Goal: Task Accomplishment & Management: Use online tool/utility

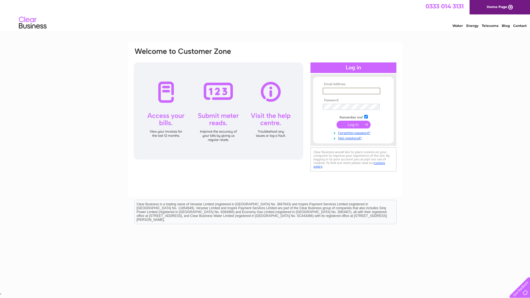
click at [329, 91] on input "text" at bounding box center [352, 91] width 58 height 7
type input "links-house@supanet.com"
click at [352, 125] on input "submit" at bounding box center [354, 124] width 34 height 8
click at [354, 125] on input "submit" at bounding box center [354, 125] width 34 height 8
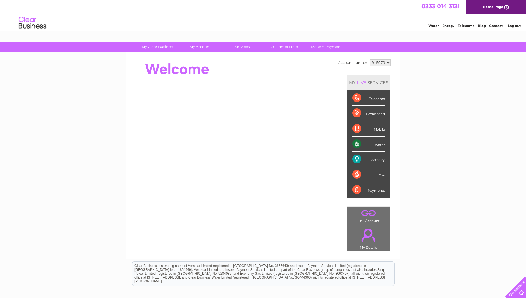
click at [388, 63] on select "915970" at bounding box center [380, 62] width 21 height 7
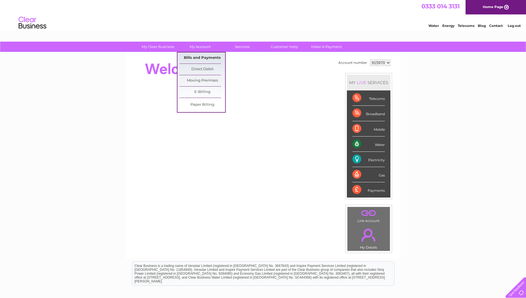
click at [199, 57] on link "Bills and Payments" at bounding box center [202, 57] width 46 height 11
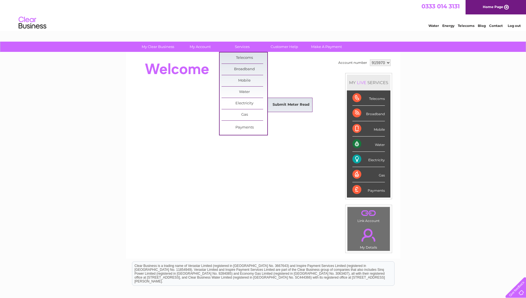
click at [286, 105] on link "Submit Meter Read" at bounding box center [291, 104] width 46 height 11
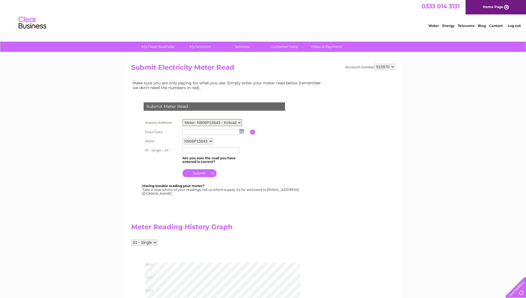
click at [240, 123] on select "Meter: N906P15643 - Kirkcaldy Boating & Sea Angling Club, Kirkcaldy Harbour, Hi…" at bounding box center [213, 122] width 60 height 7
click at [242, 131] on img at bounding box center [242, 131] width 4 height 4
click at [231, 160] on link "10" at bounding box center [231, 161] width 8 height 6
type input "2025/10/10"
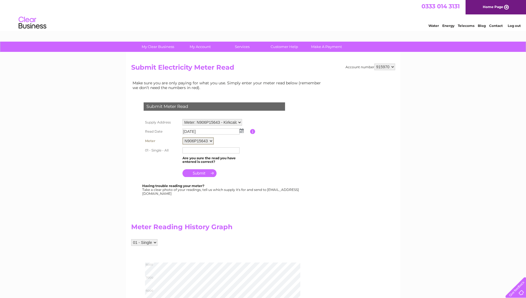
click at [211, 141] on select "N906P15643" at bounding box center [198, 140] width 31 height 7
click at [193, 151] on input "text" at bounding box center [212, 150] width 58 height 7
type input "6964"
click at [200, 173] on input "submit" at bounding box center [200, 173] width 34 height 8
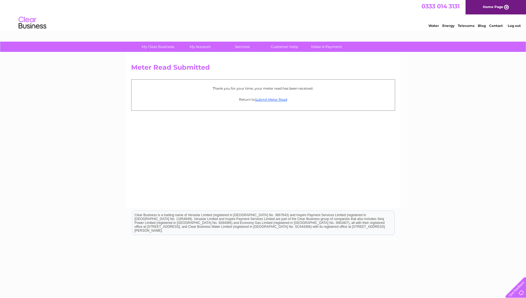
click at [515, 26] on link "Log out" at bounding box center [514, 26] width 13 height 4
